Goal: Communication & Community: Answer question/provide support

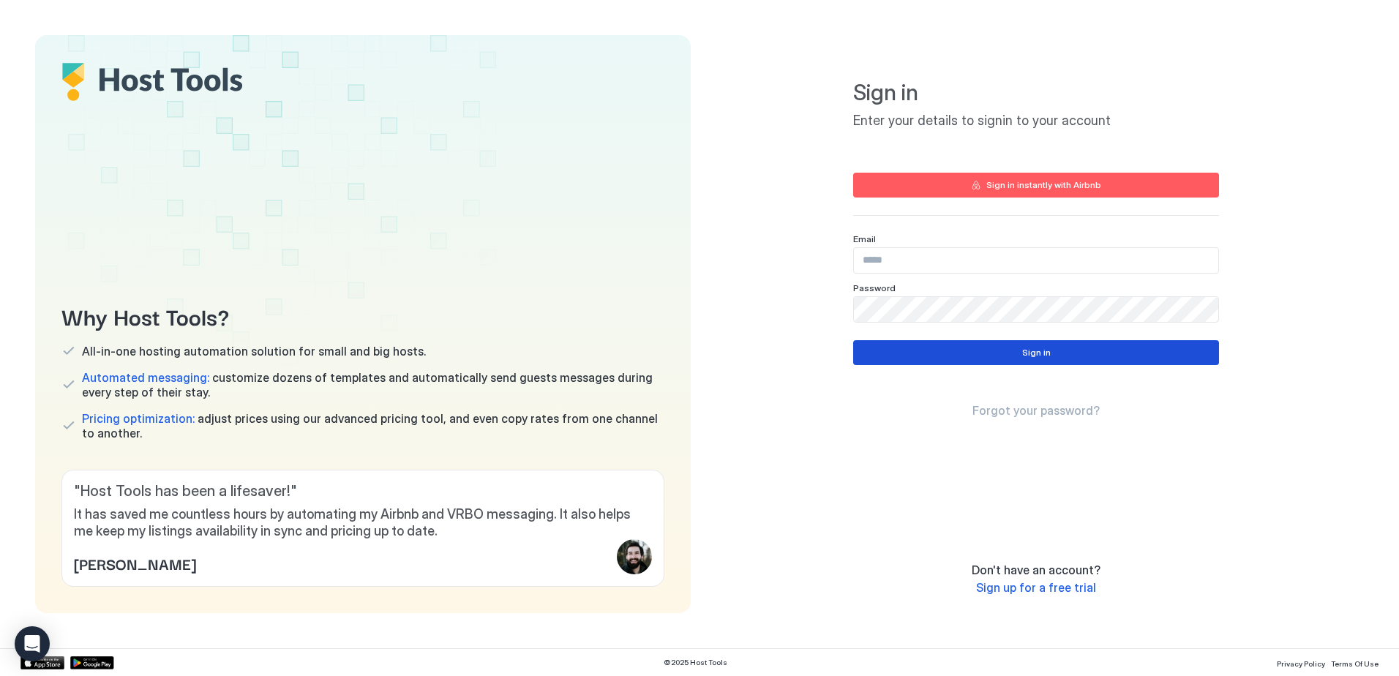
type input "**********"
click at [1032, 361] on button "Sign in" at bounding box center [1036, 352] width 366 height 25
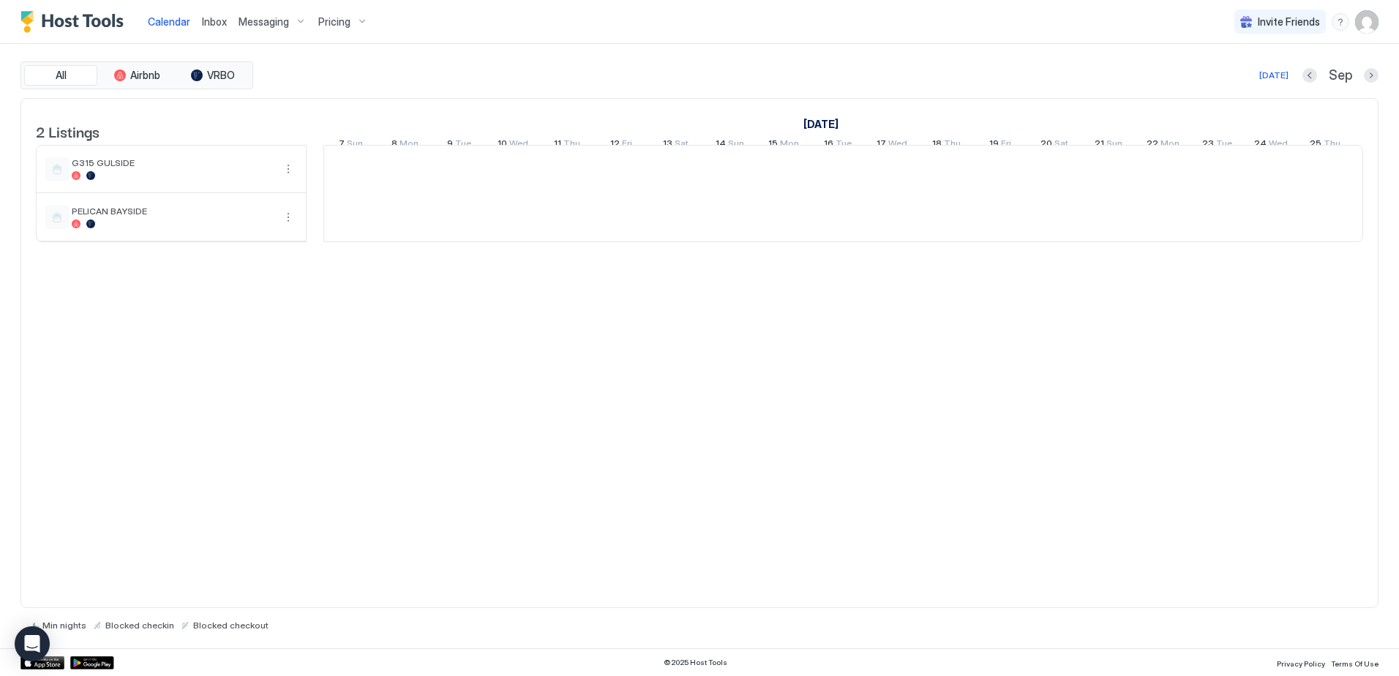
scroll to position [0, 813]
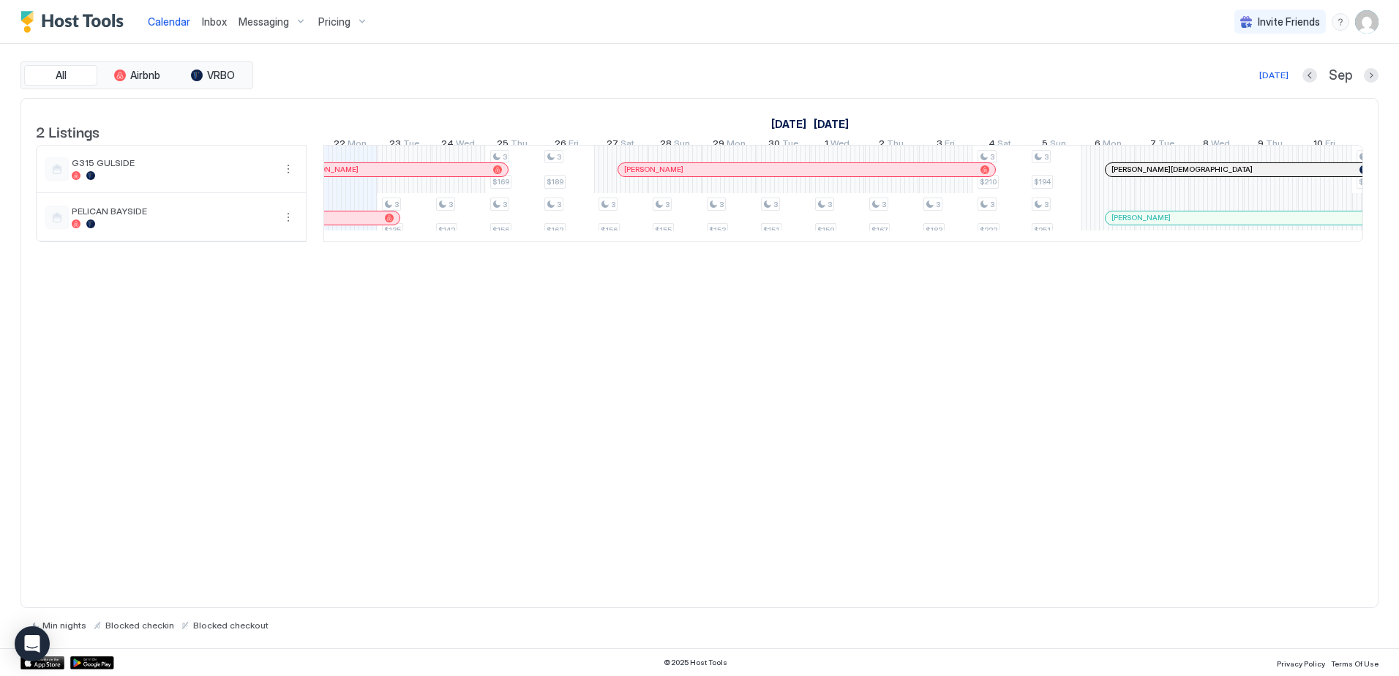
click at [207, 23] on span "Inbox" at bounding box center [214, 21] width 25 height 12
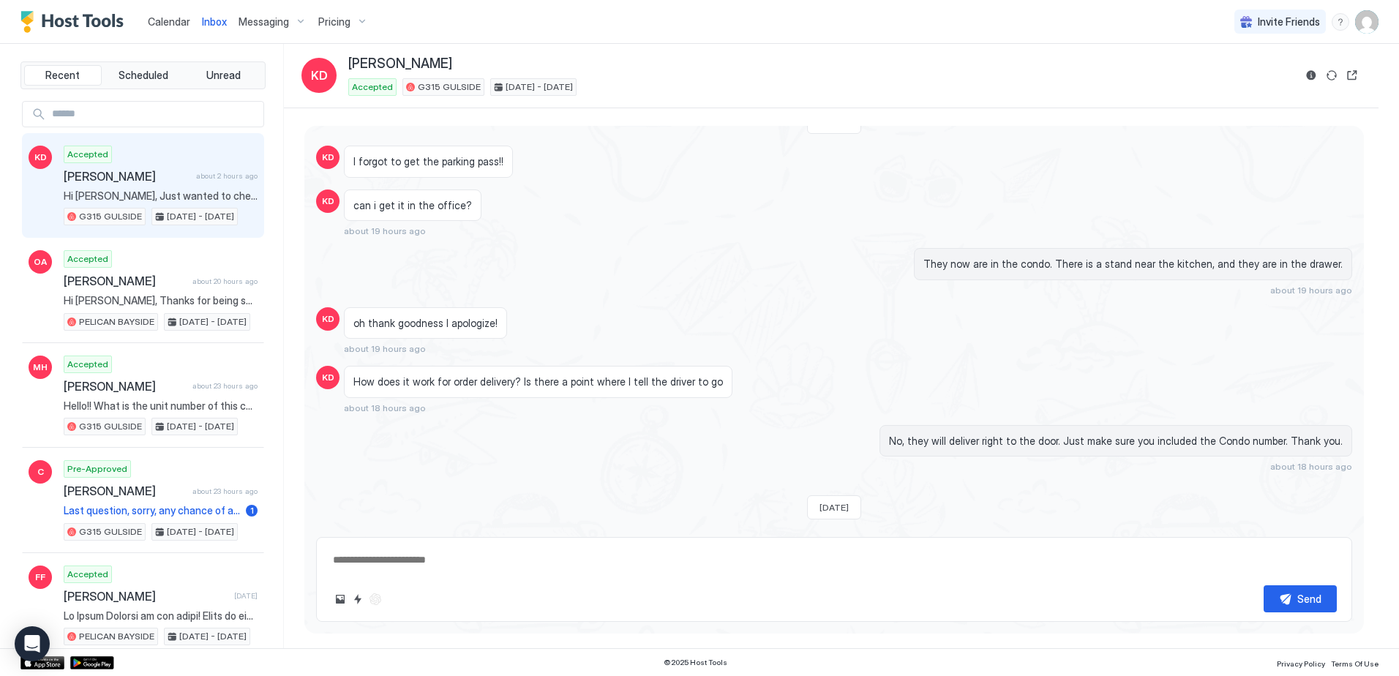
scroll to position [1444, 0]
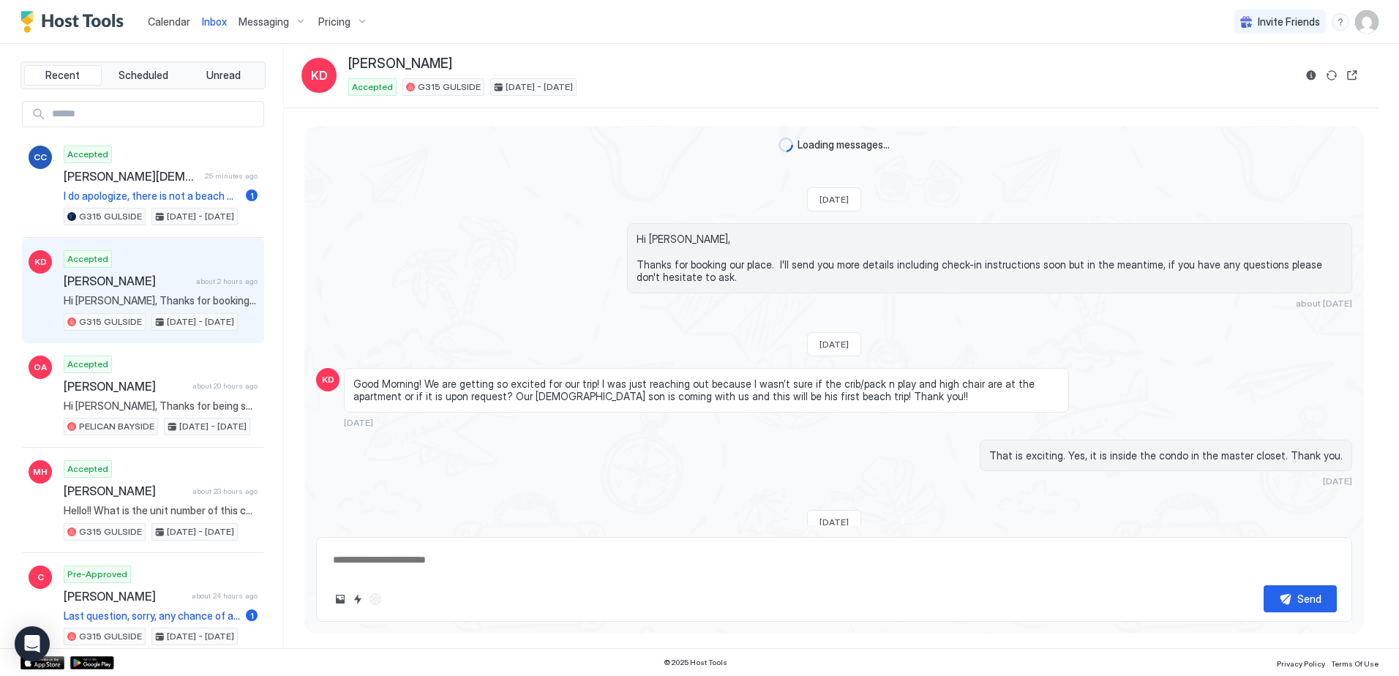
scroll to position [1590, 0]
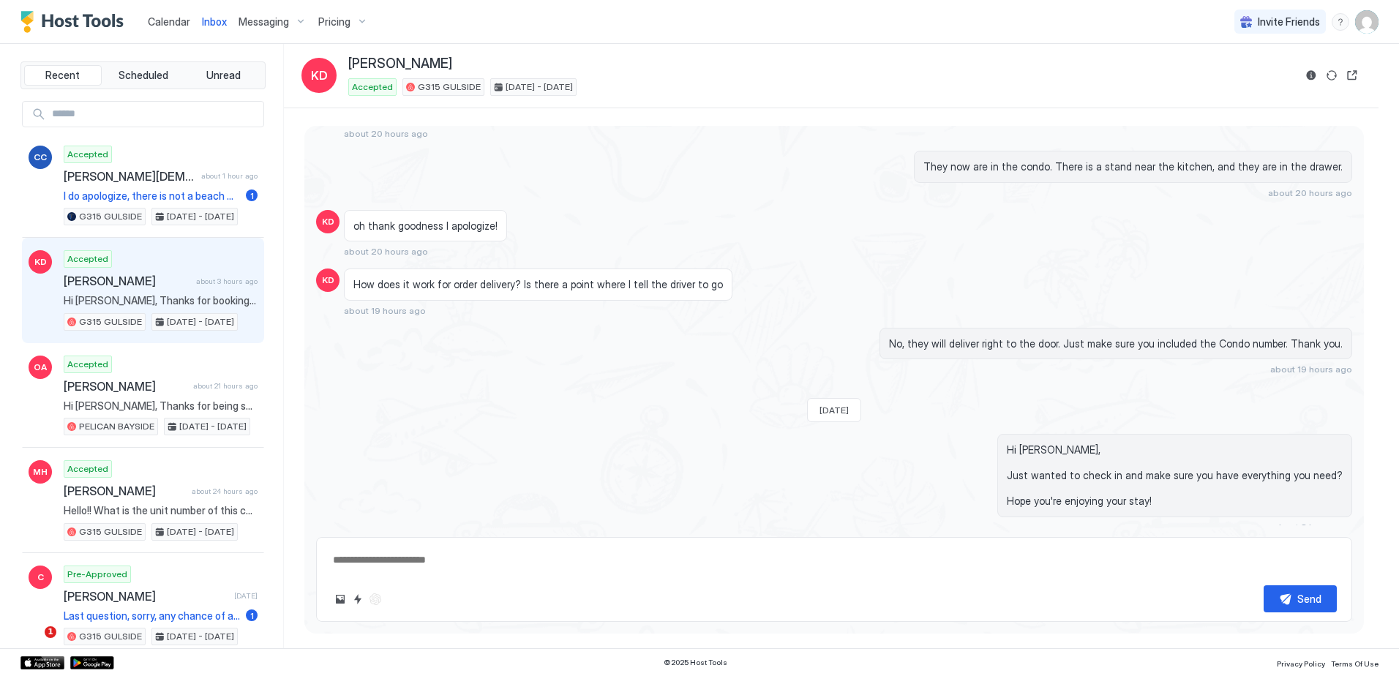
type textarea "*"
